Goal: Register for event/course

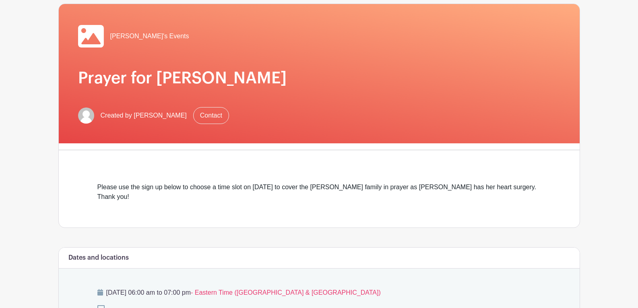
scroll to position [80, 0]
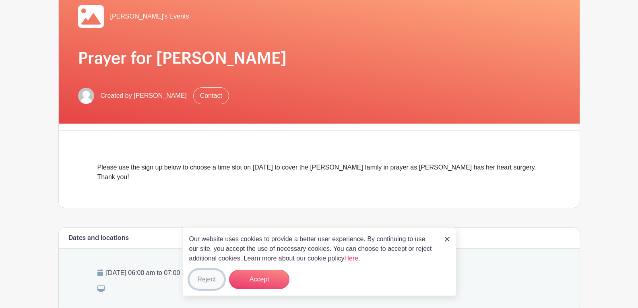
click at [205, 279] on button "Reject" at bounding box center [206, 279] width 35 height 19
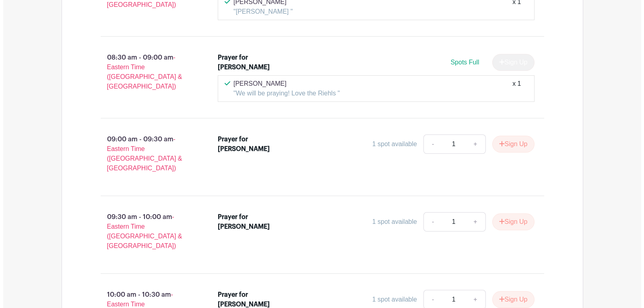
scroll to position [805, 0]
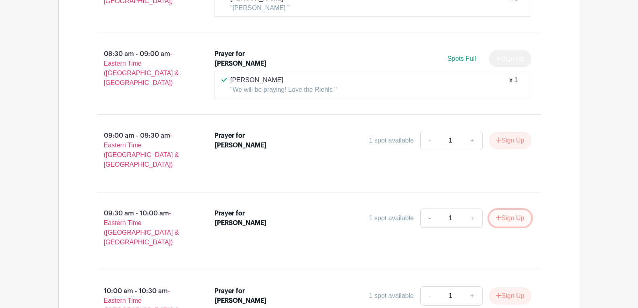
click at [515, 210] on button "Sign Up" at bounding box center [510, 218] width 42 height 17
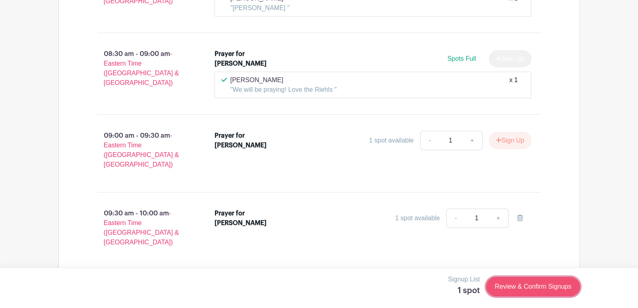
click at [538, 287] on link "Review & Confirm Signups" at bounding box center [532, 286] width 93 height 19
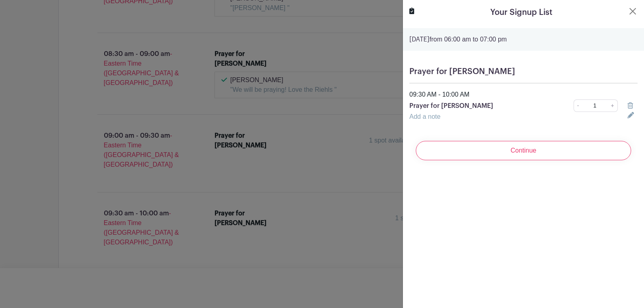
click at [424, 114] on link "Add a note" at bounding box center [424, 116] width 31 height 7
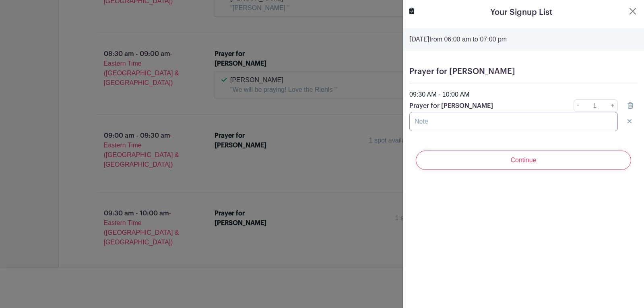
click at [429, 121] on input "text" at bounding box center [513, 121] width 208 height 19
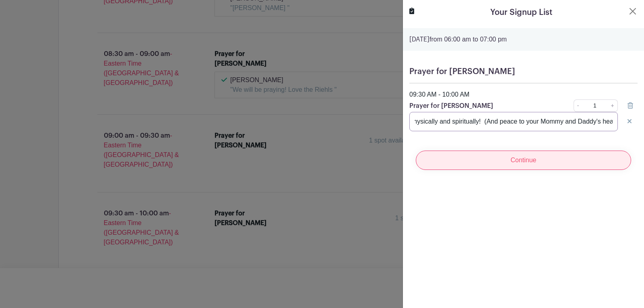
type input "We know He holds you in His hands, [PERSON_NAME]; may your heart be completely …"
click at [541, 159] on input "Continue" at bounding box center [523, 160] width 215 height 19
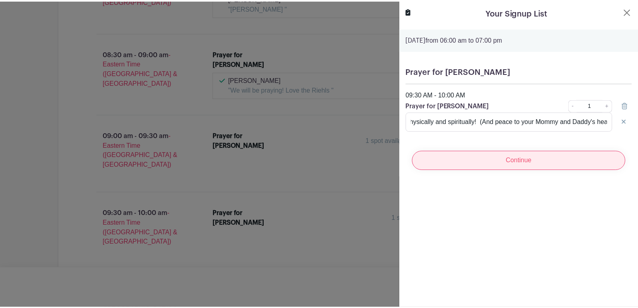
scroll to position [0, 0]
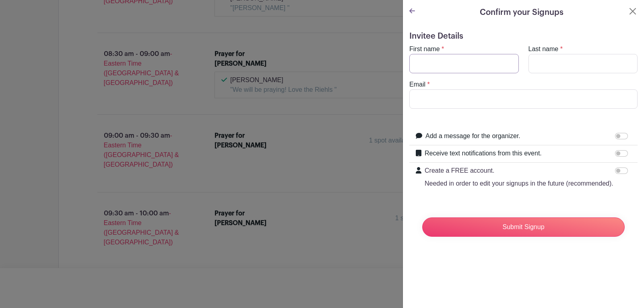
click at [444, 68] on input "First name" at bounding box center [463, 63] width 109 height 19
type input "[PERSON_NAME]"
type input "[EMAIL_ADDRESS][DOMAIN_NAME]"
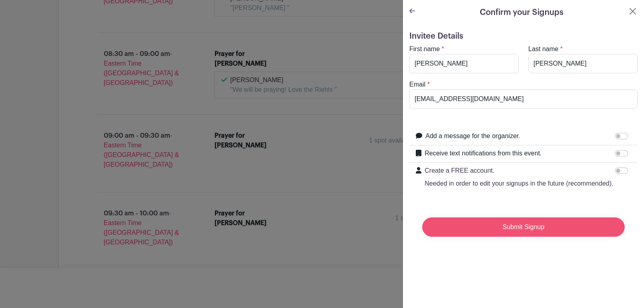
click at [526, 237] on input "Submit Signup" at bounding box center [523, 226] width 202 height 19
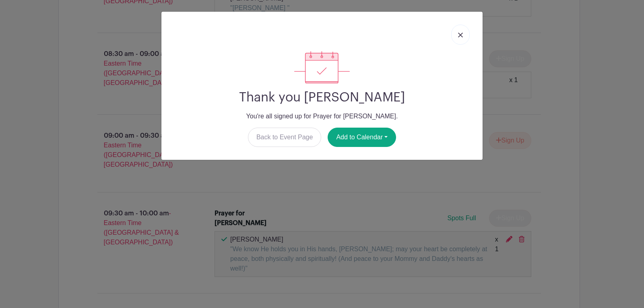
click at [282, 124] on div "Thank you [PERSON_NAME] You're all signed up for Prayer for [PERSON_NAME]. Back…" at bounding box center [322, 99] width 308 height 96
click at [281, 134] on link "Back to Event Page" at bounding box center [285, 137] width 74 height 19
